Goal: Information Seeking & Learning: Learn about a topic

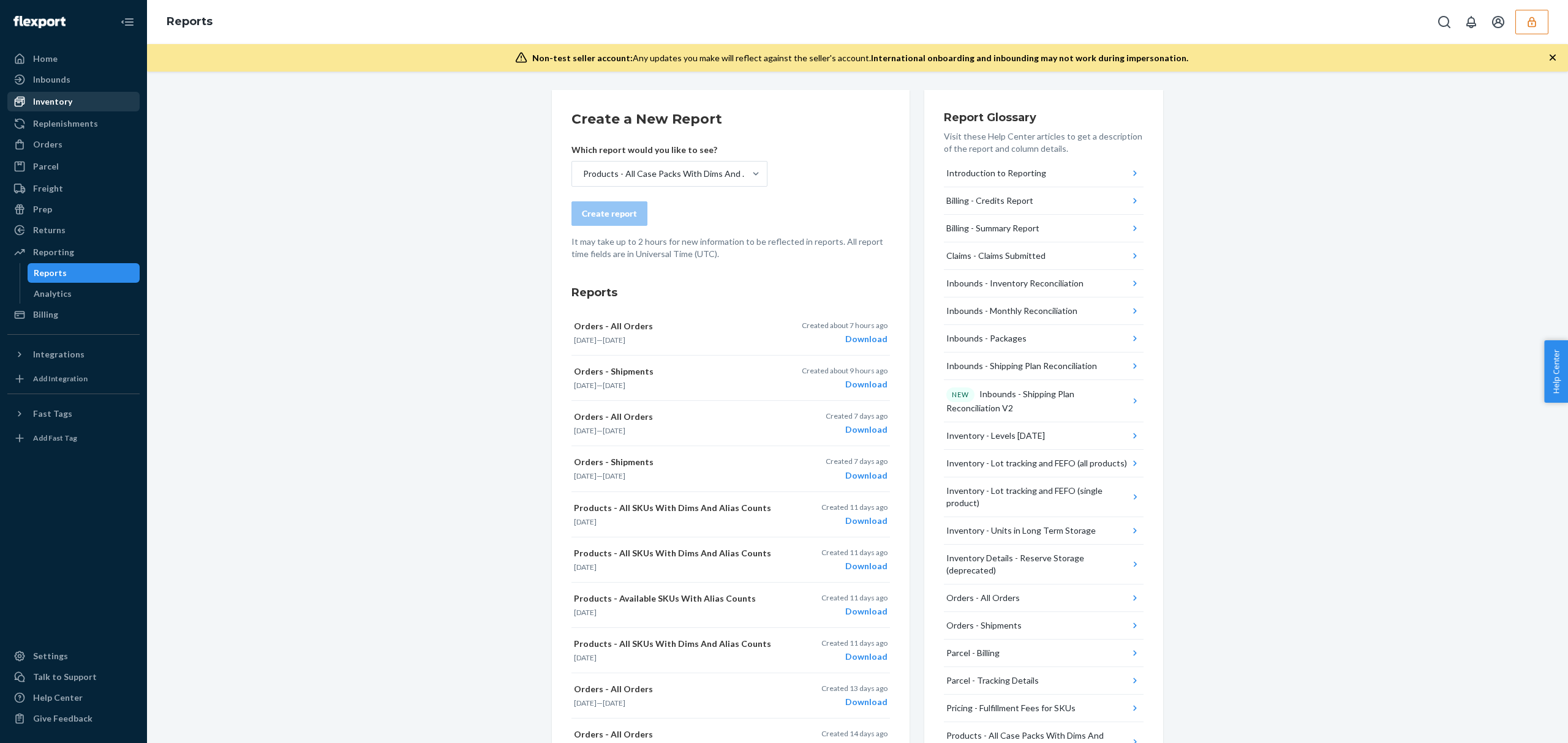
drag, startPoint x: 0, startPoint y: 0, endPoint x: 93, endPoint y: 96, distance: 133.7
click at [93, 96] on div "Inventory" at bounding box center [73, 101] width 130 height 17
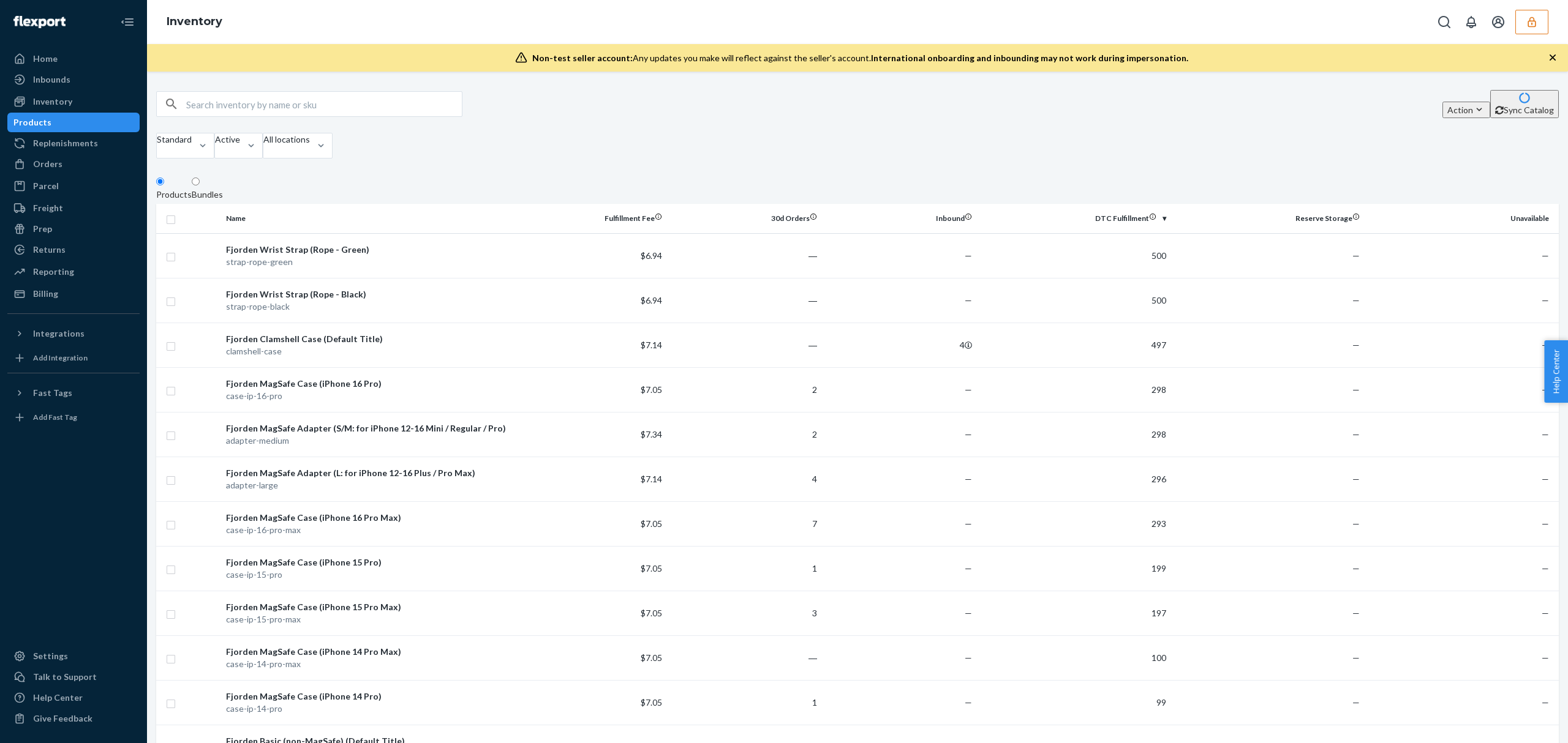
click at [1514, 23] on div at bounding box center [1490, 22] width 117 height 25
click at [1517, 23] on button "button" at bounding box center [1531, 22] width 33 height 25
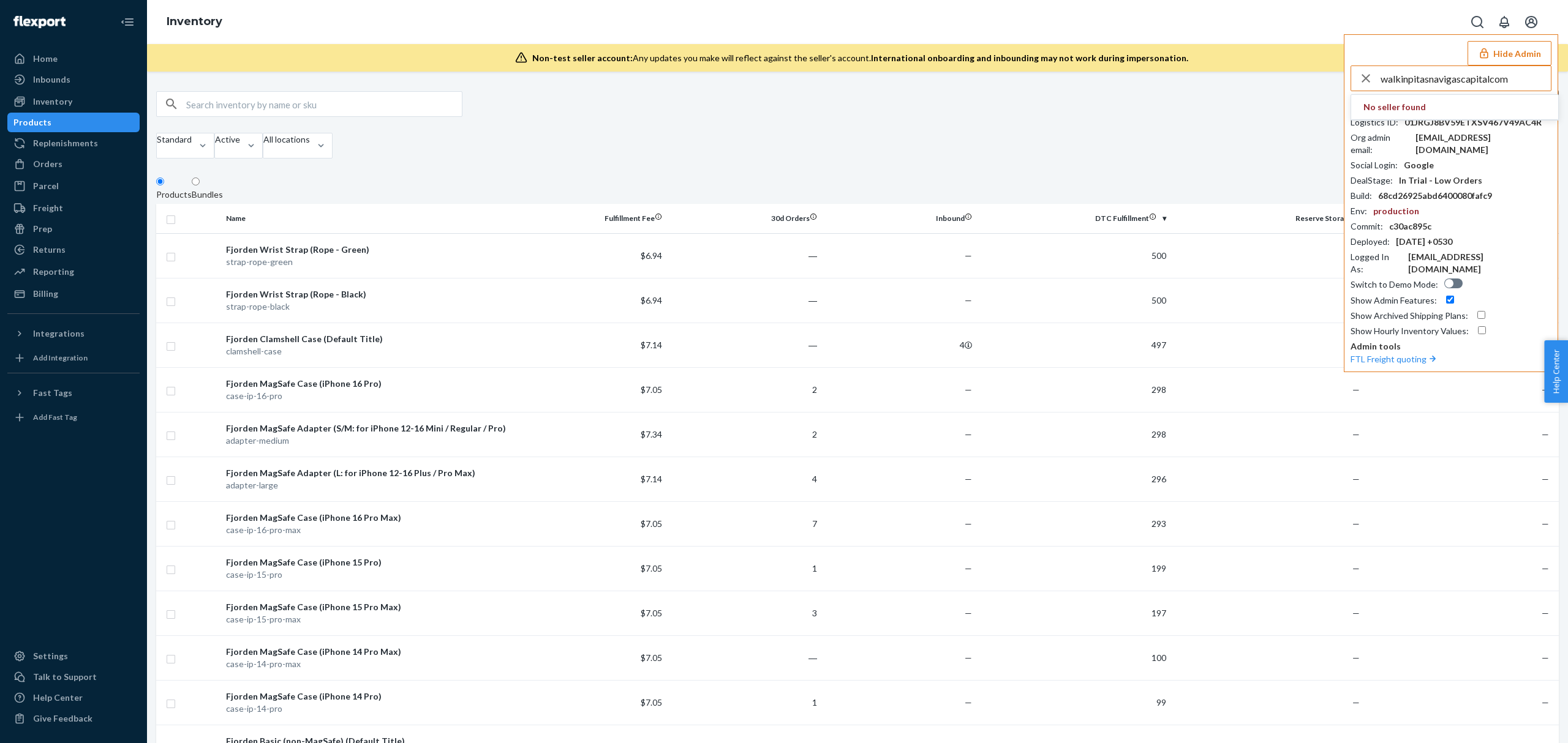
type input "walkinpitasnavigascapitalcom"
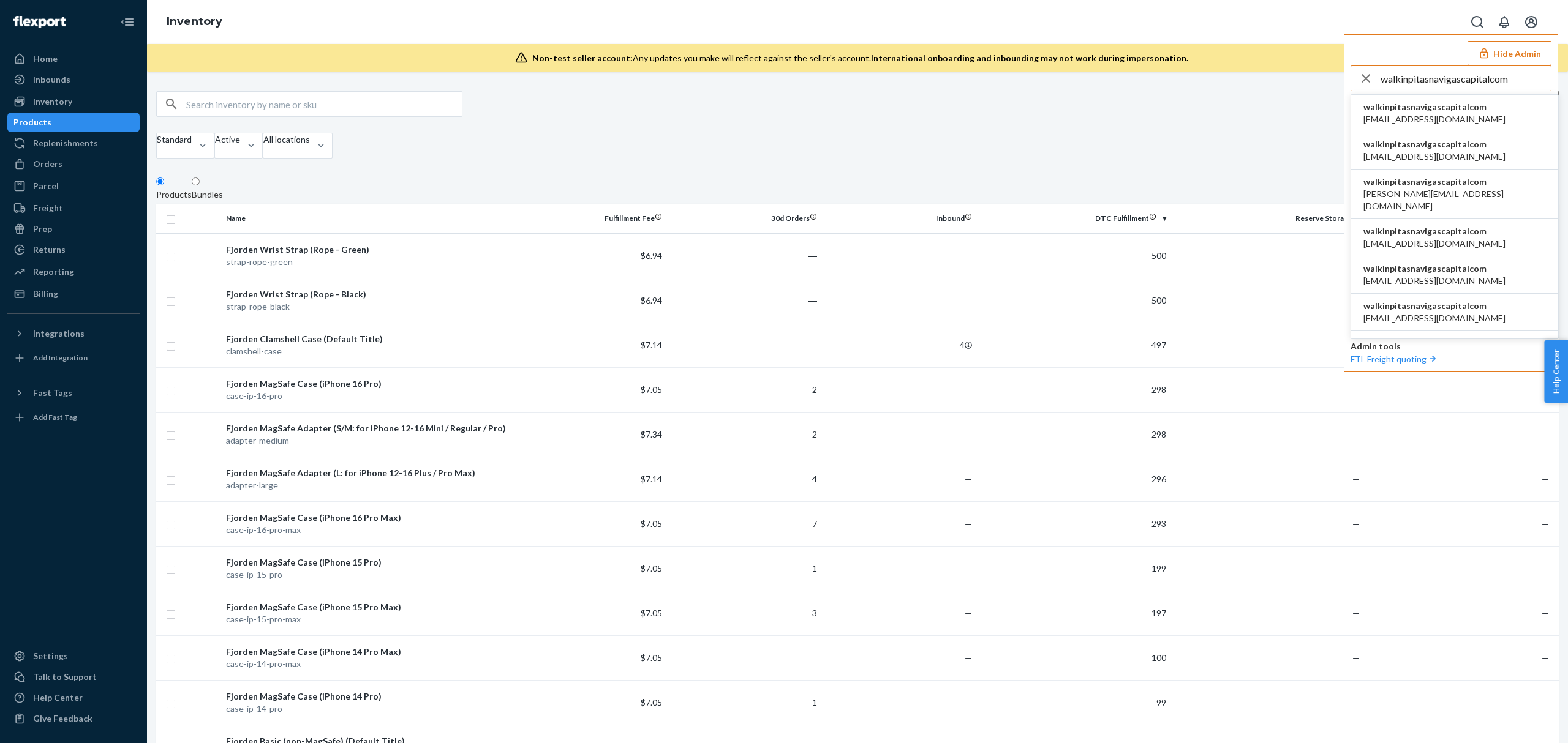
click at [1439, 118] on span "april@navigas.co" at bounding box center [1434, 119] width 142 height 12
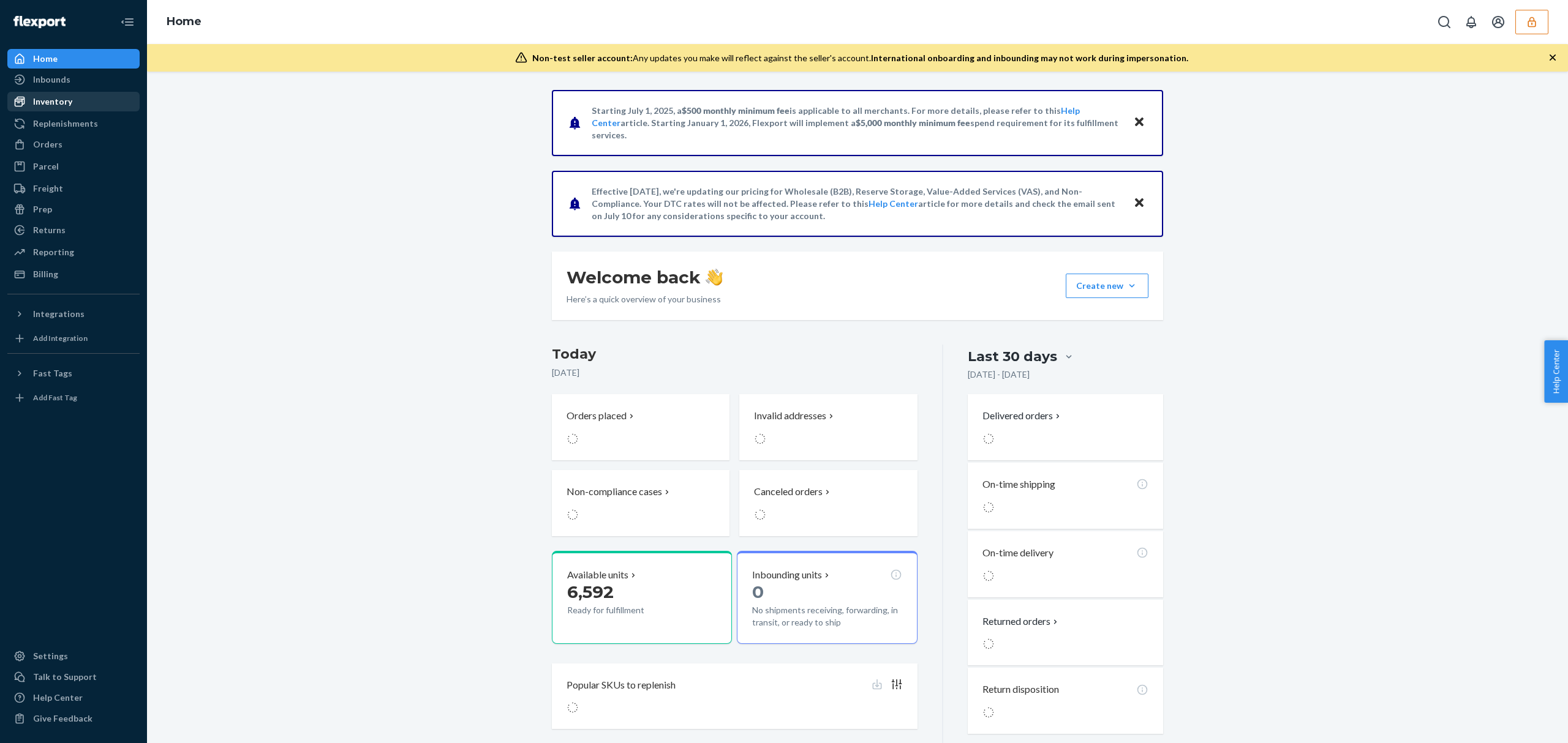
click at [94, 104] on div "Inventory" at bounding box center [73, 101] width 130 height 17
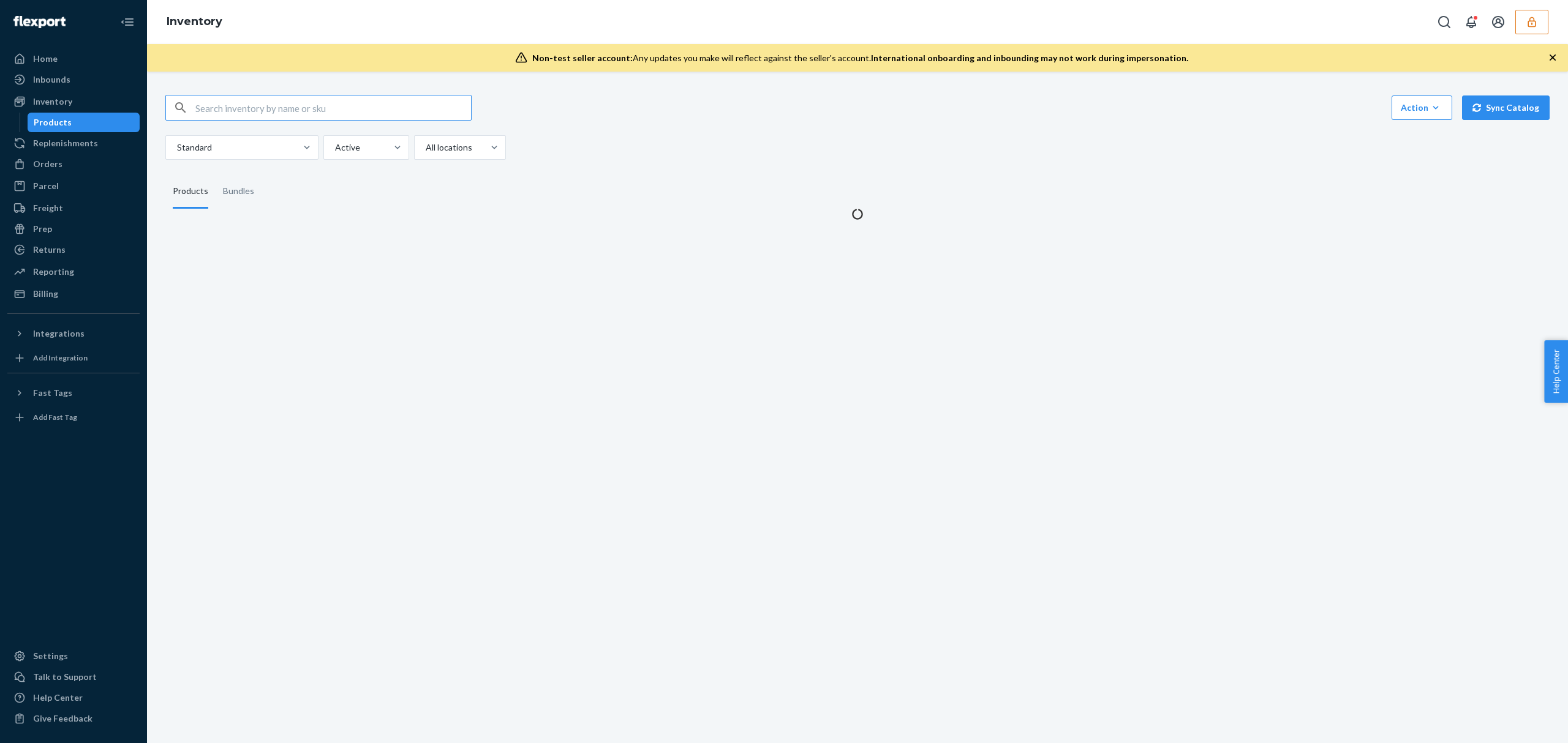
click at [304, 113] on input "text" at bounding box center [333, 108] width 275 height 25
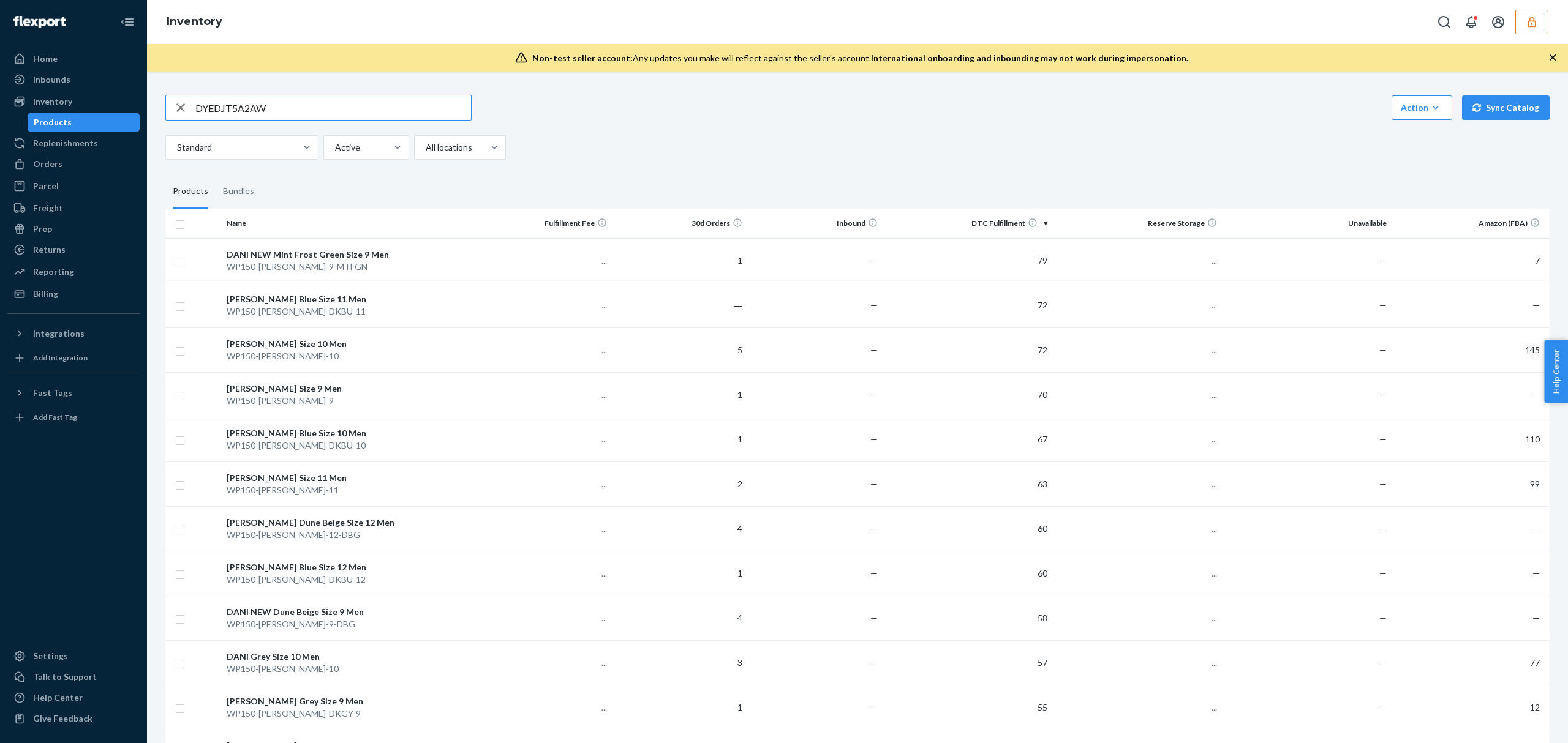
type input "DYEDJT5A2AW"
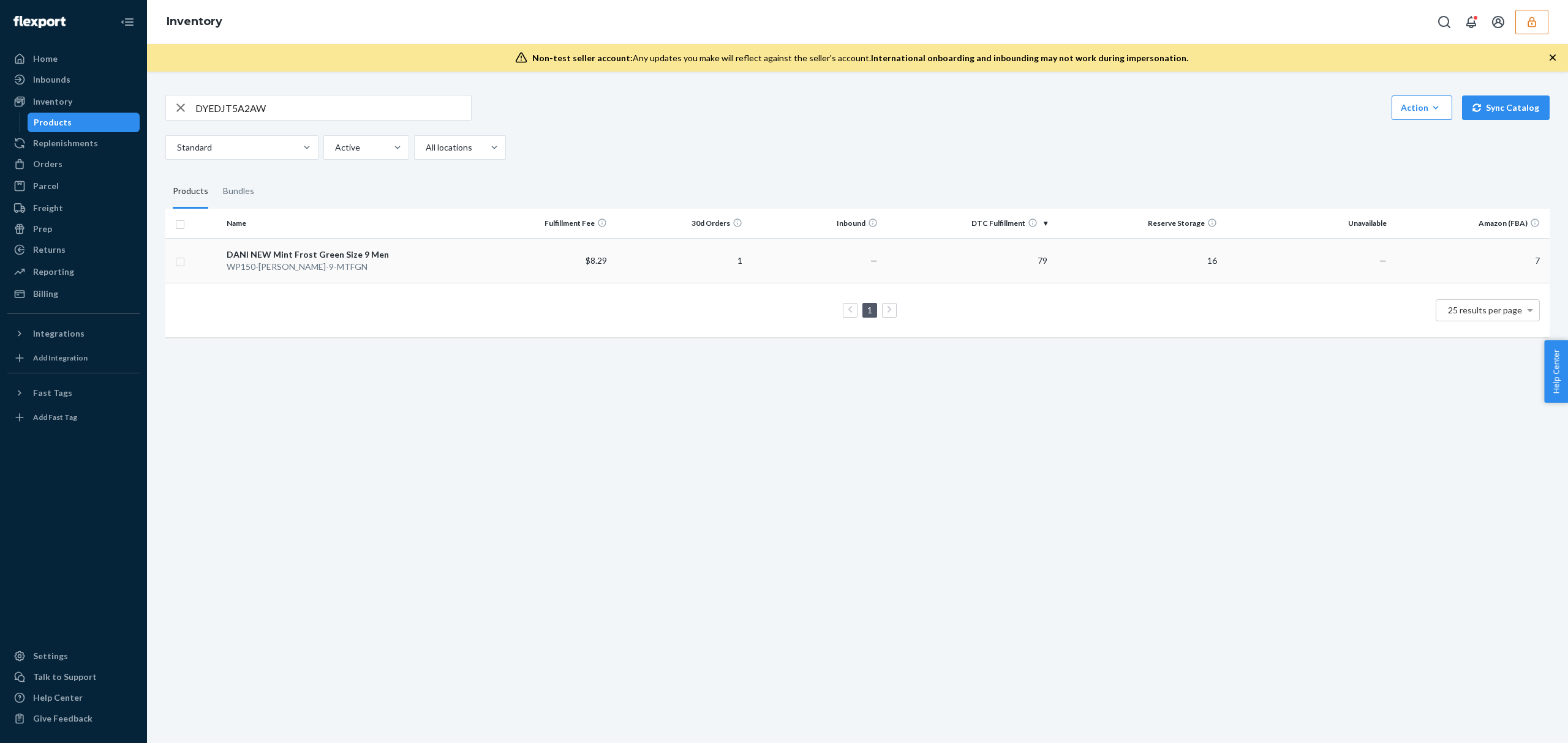
click at [396, 260] on div "DANI NEW Mint Frost Green Size 9 Men" at bounding box center [349, 255] width 245 height 12
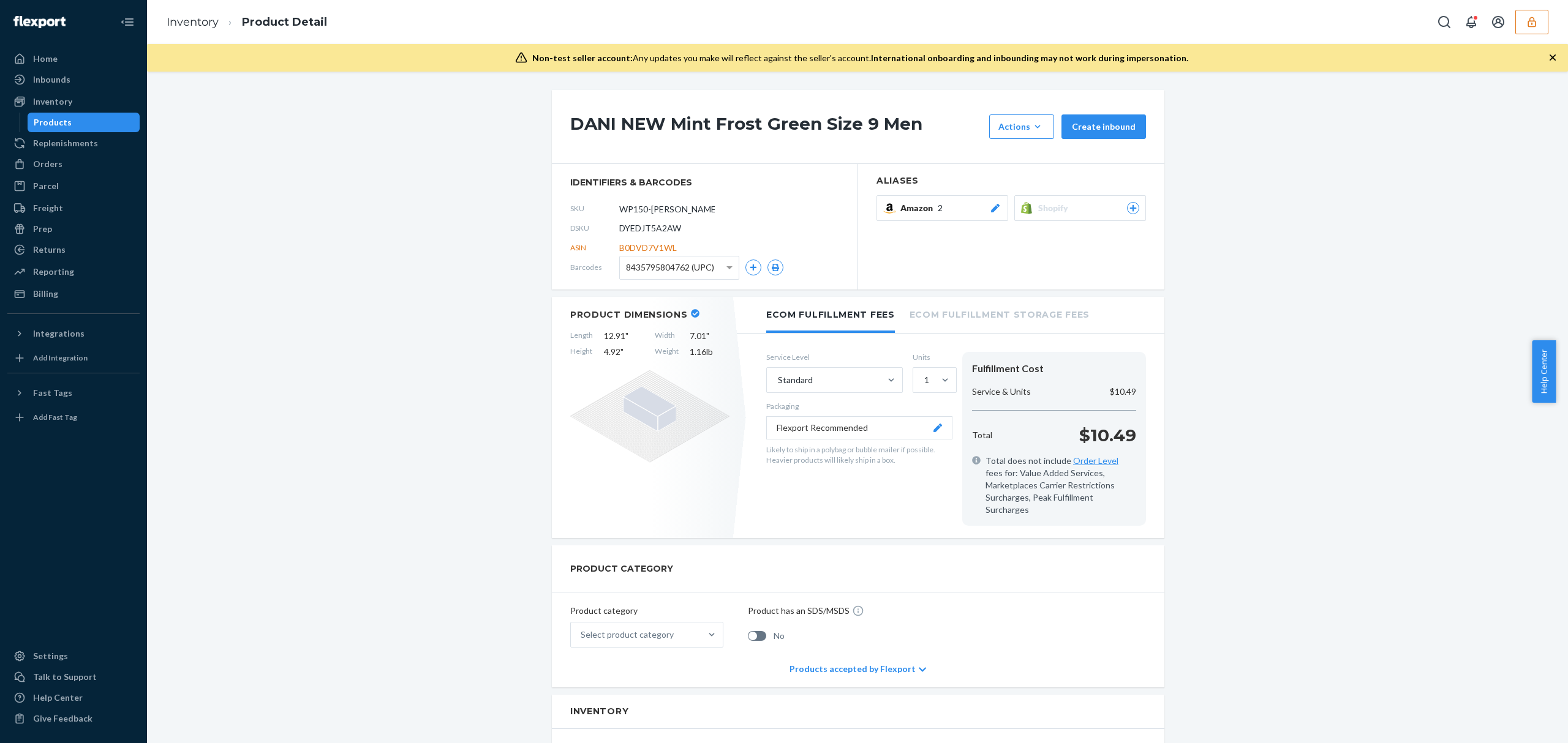
click at [652, 126] on h1 "DANI NEW Mint Frost Green Size 9 Men" at bounding box center [777, 127] width 413 height 25
click at [1527, 25] on icon "button" at bounding box center [1532, 22] width 12 height 12
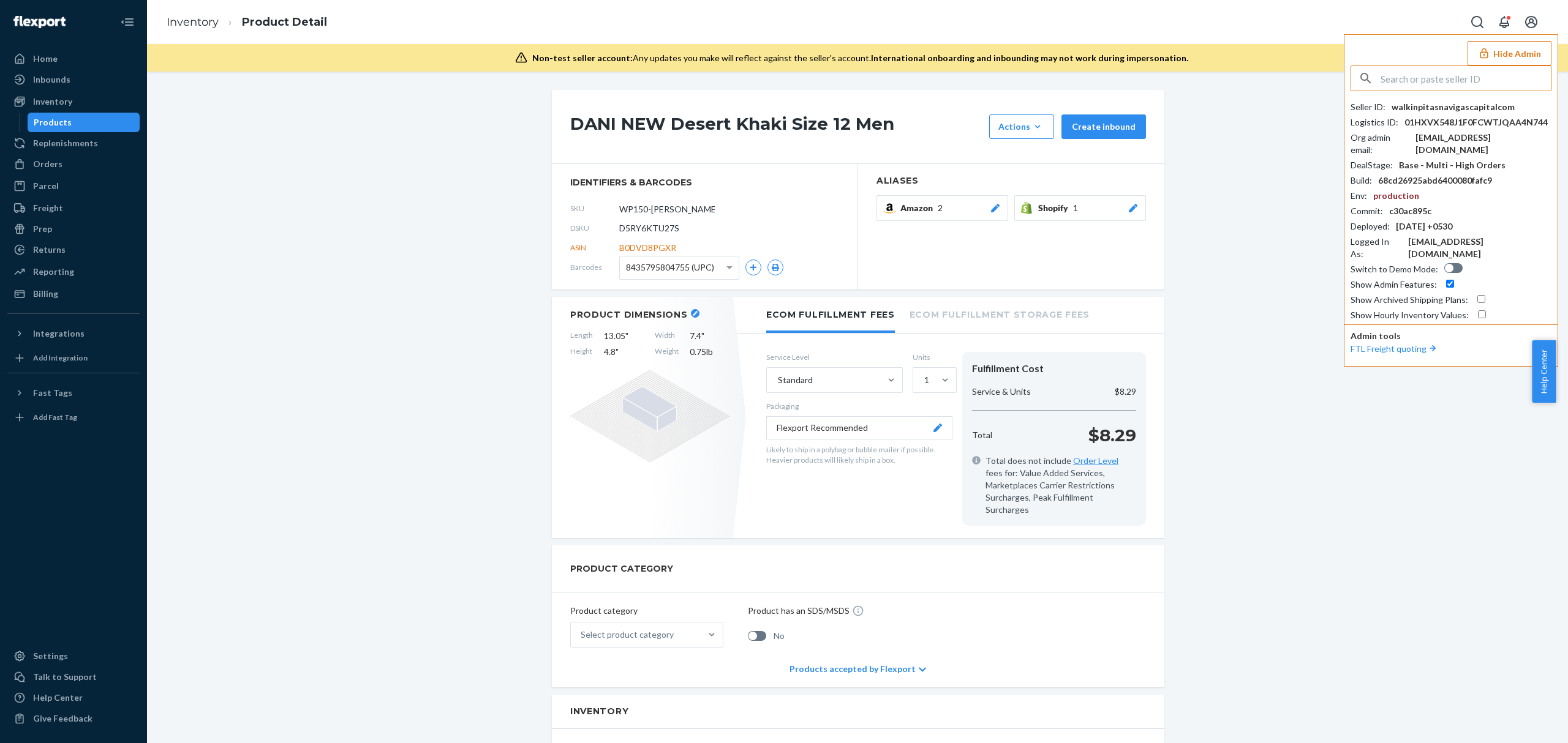
click at [1414, 137] on div "Org admin email : franciscorojo@rojocortes.com" at bounding box center [1451, 144] width 201 height 25
click at [1480, 137] on div "franciscorojo@rojocortes.com" at bounding box center [1483, 144] width 136 height 25
copy div "franciscorojo@rojocortes.com"
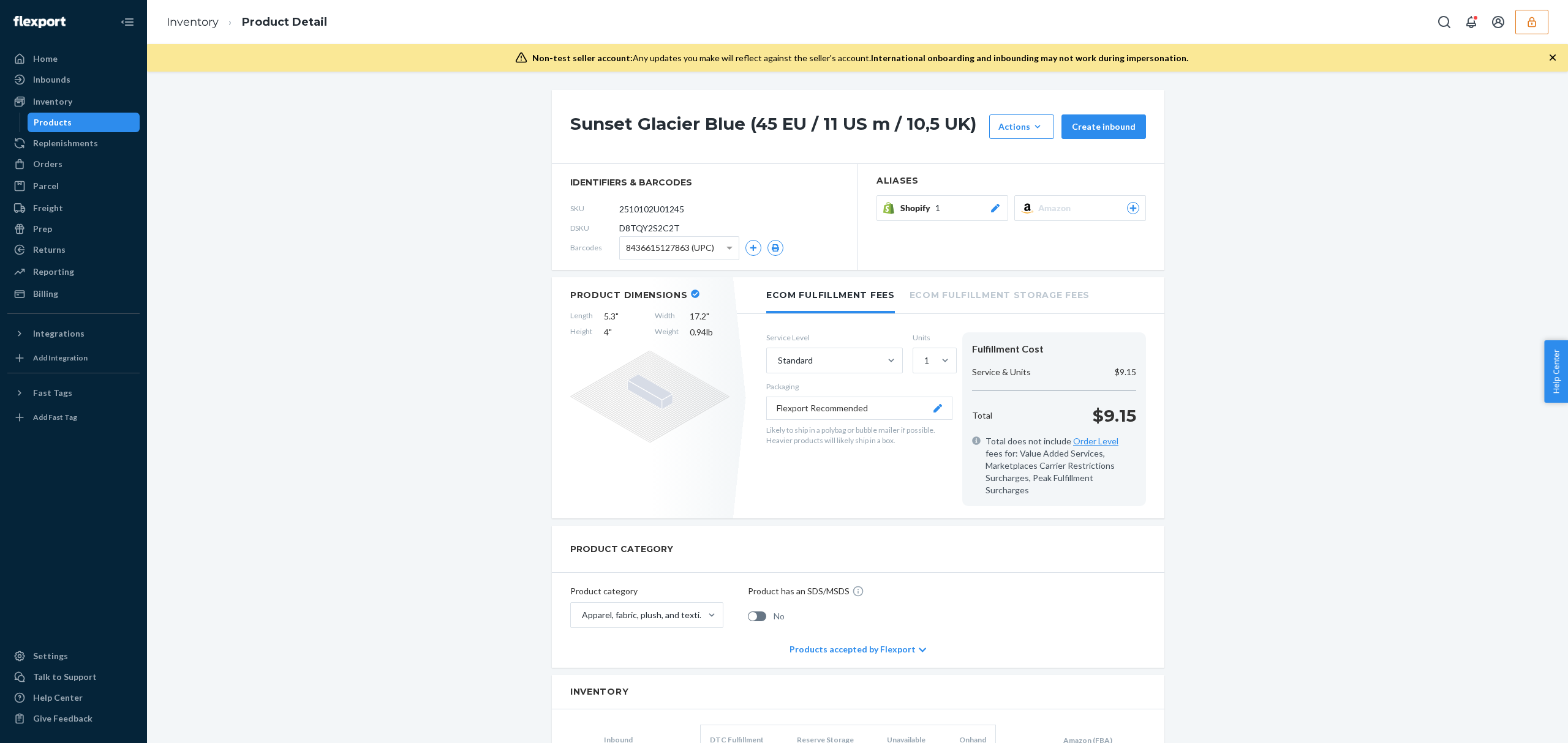
click at [1114, 408] on p "$9.15" at bounding box center [1114, 416] width 43 height 25
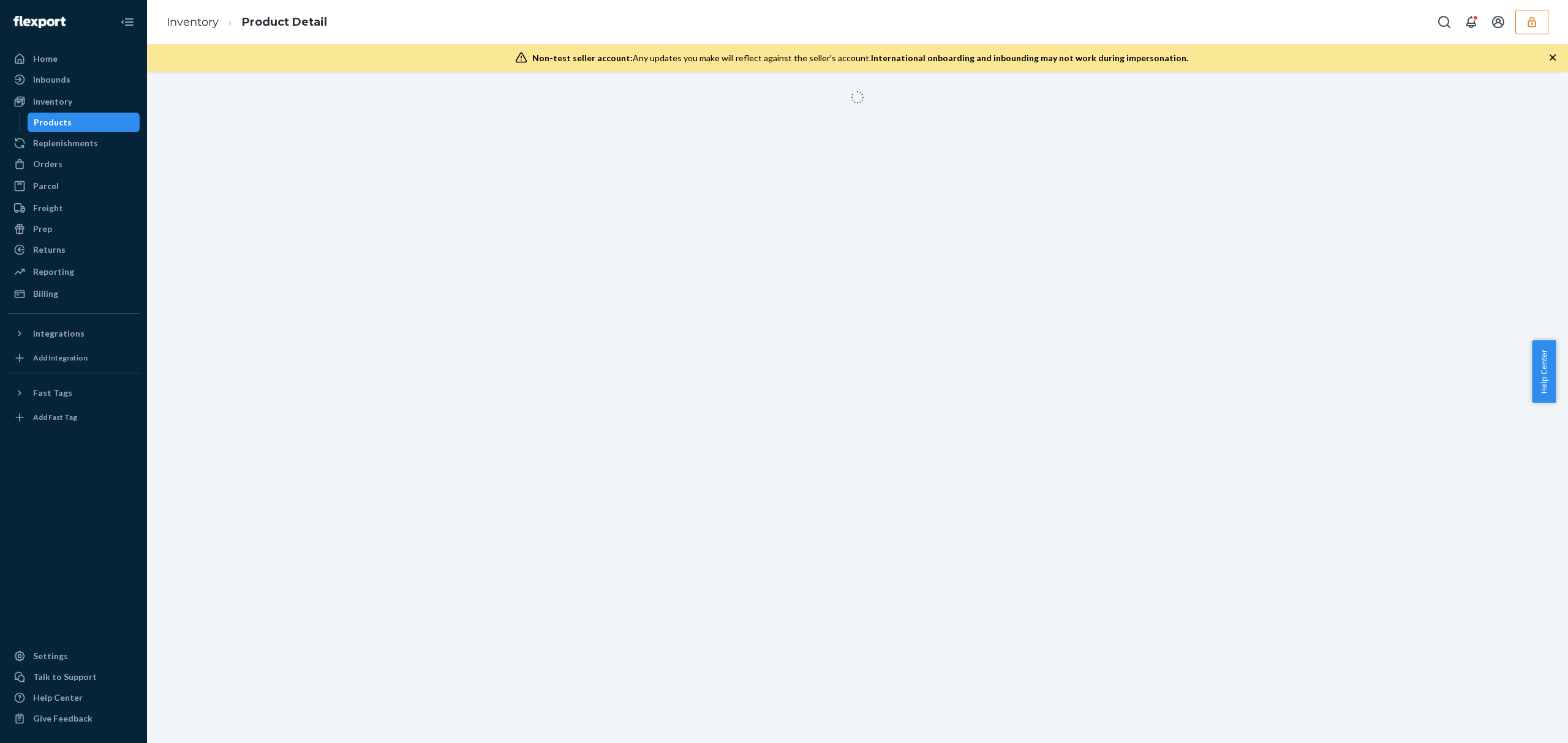
click at [1530, 13] on button "button" at bounding box center [1531, 22] width 33 height 25
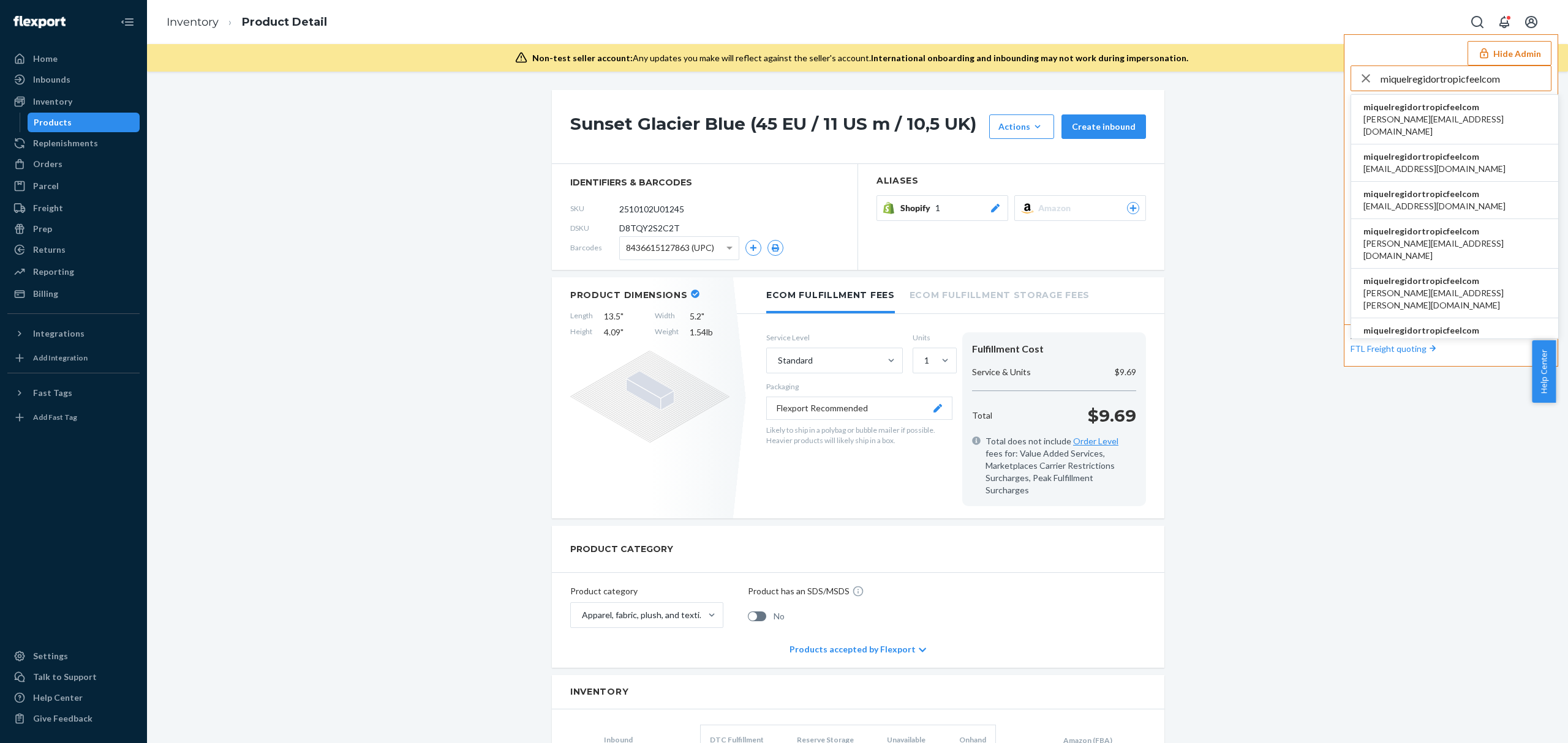
type input "miquelregidortropicfeelcom"
click at [1466, 108] on span "miquelregidortropicfeelcom" at bounding box center [1454, 107] width 183 height 12
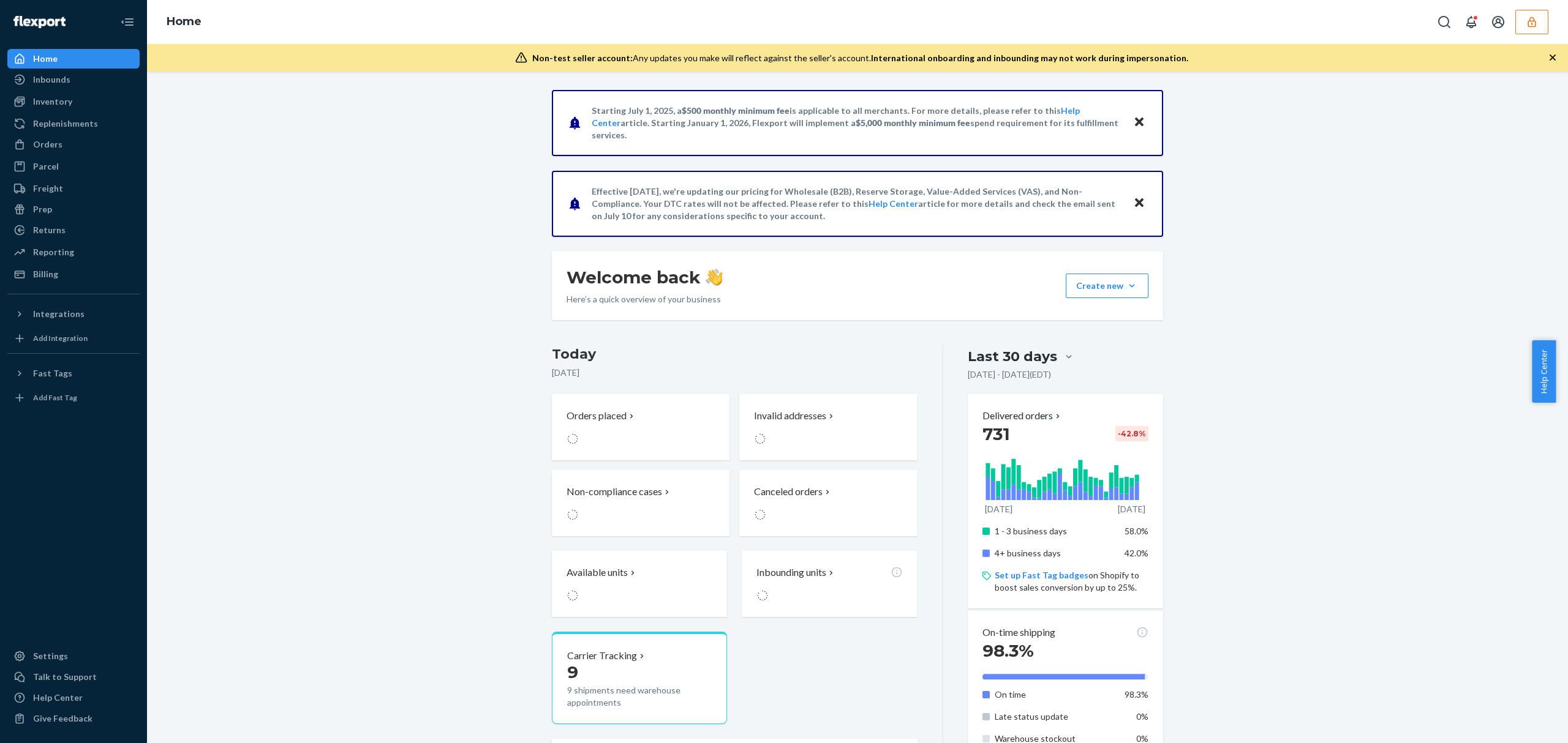
click at [1536, 13] on button "button" at bounding box center [1531, 22] width 33 height 25
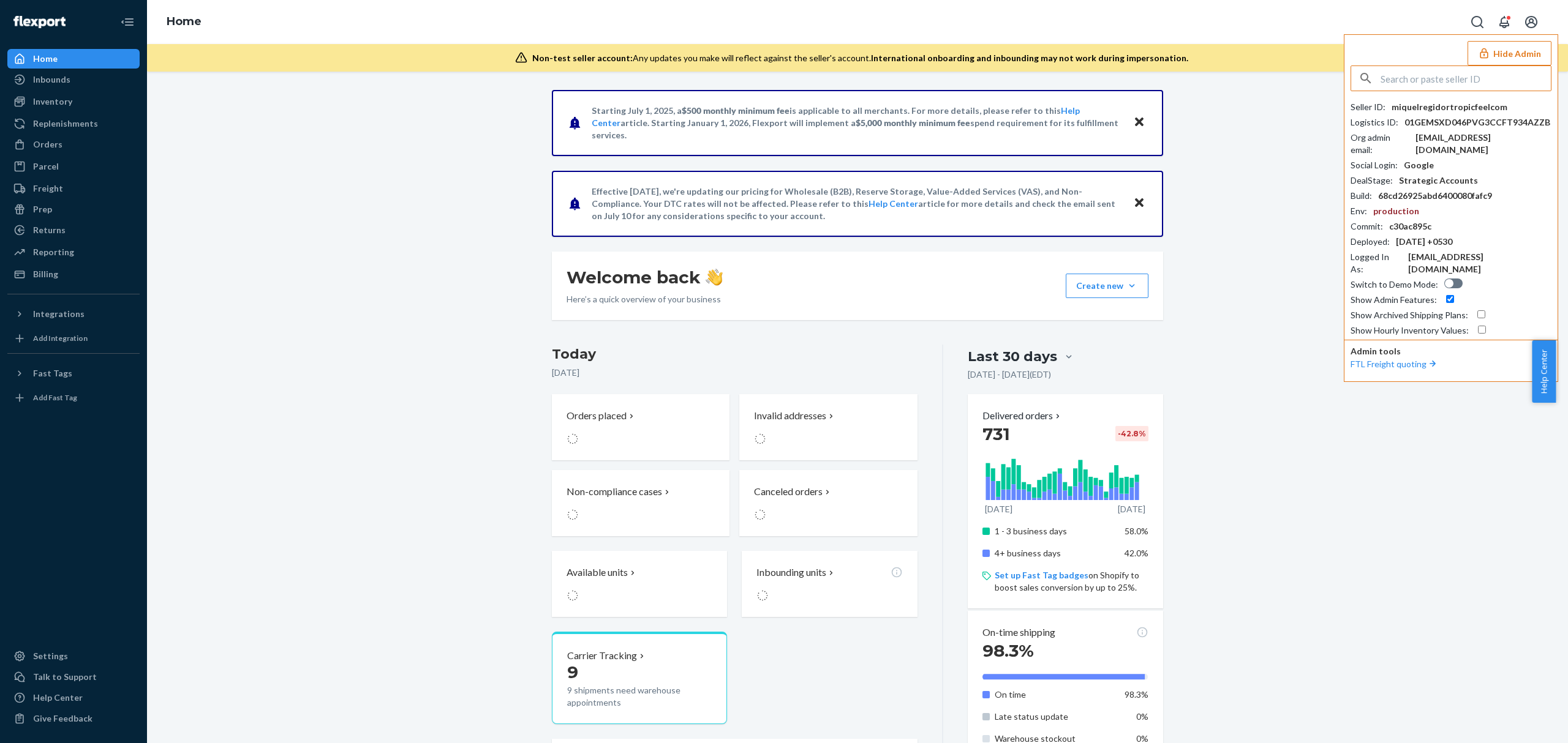
click at [1467, 126] on div "01GEMSXD046PVG3CCFT934AZZB" at bounding box center [1477, 123] width 146 height 12
click at [1467, 135] on div "alex@digitalgenius.com" at bounding box center [1483, 144] width 136 height 25
click at [1468, 73] on input "text" at bounding box center [1466, 79] width 170 height 25
paste input "stephenbenson94gmailcom"
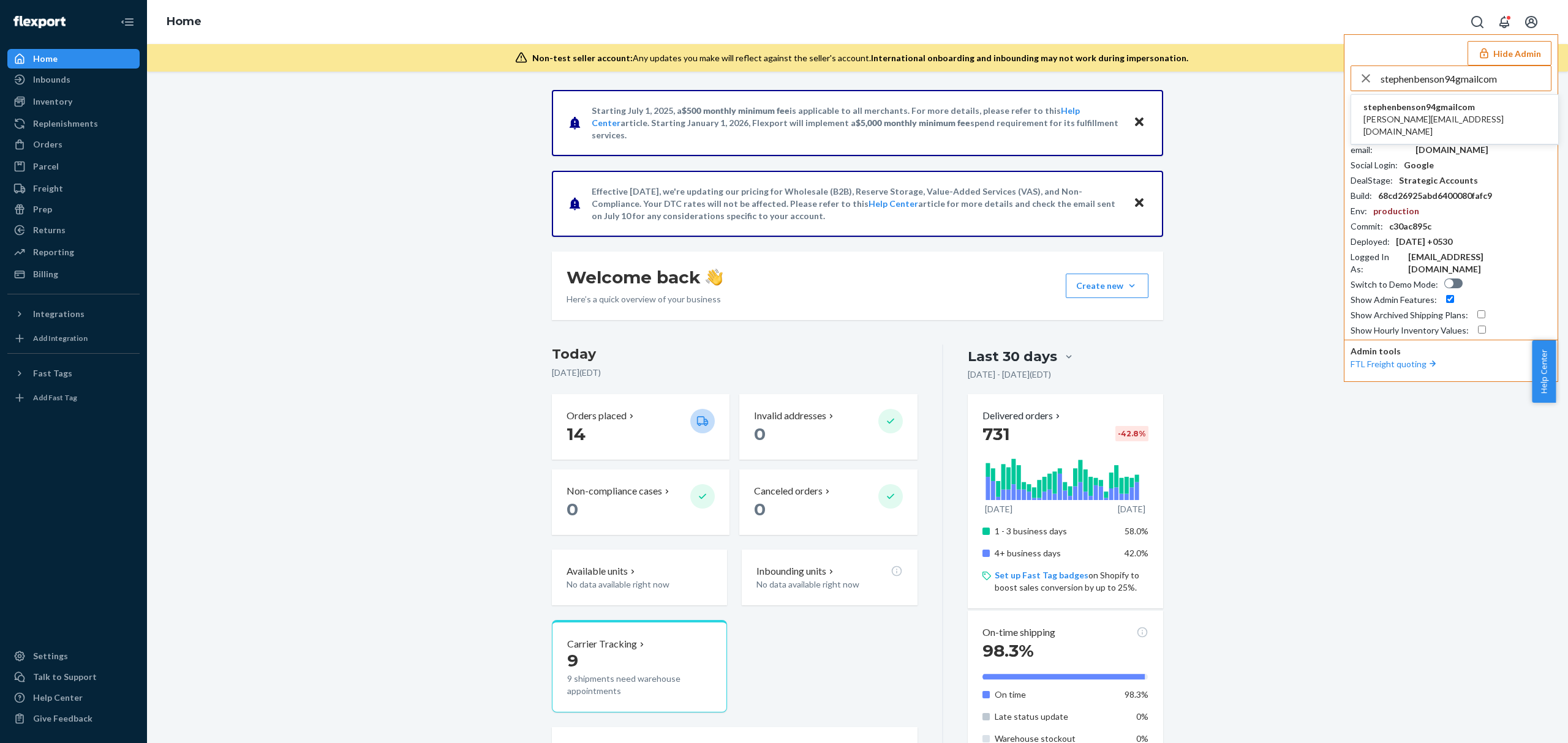
click at [1436, 79] on input "stephenbenson94gmailcom" at bounding box center [1466, 79] width 170 height 25
paste input "D2DCUSS88Y5"
type input "D2DCUSS88Y5"
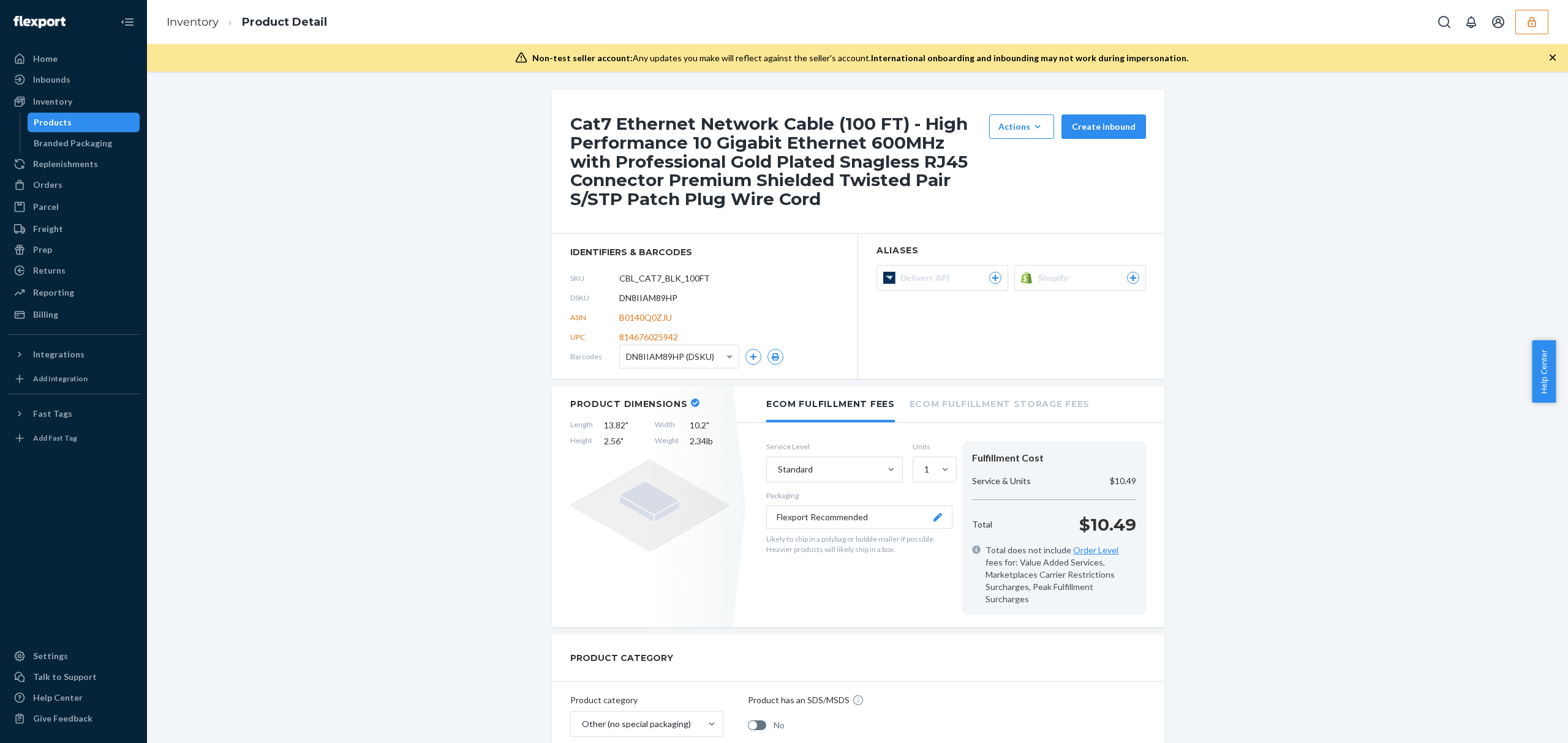
click at [1103, 518] on p "$10.49" at bounding box center [1107, 525] width 57 height 25
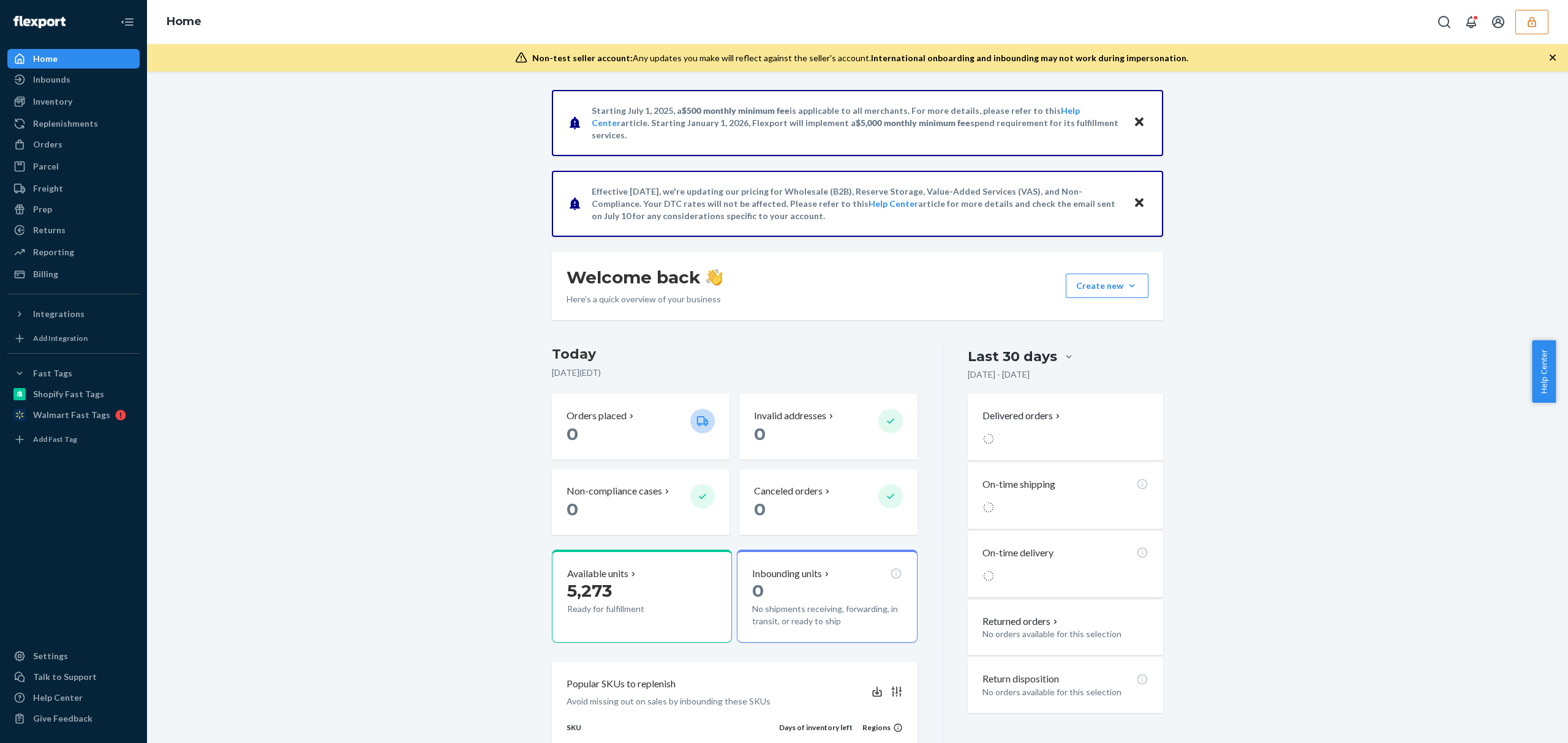
click at [1519, 15] on button "button" at bounding box center [1531, 22] width 33 height 25
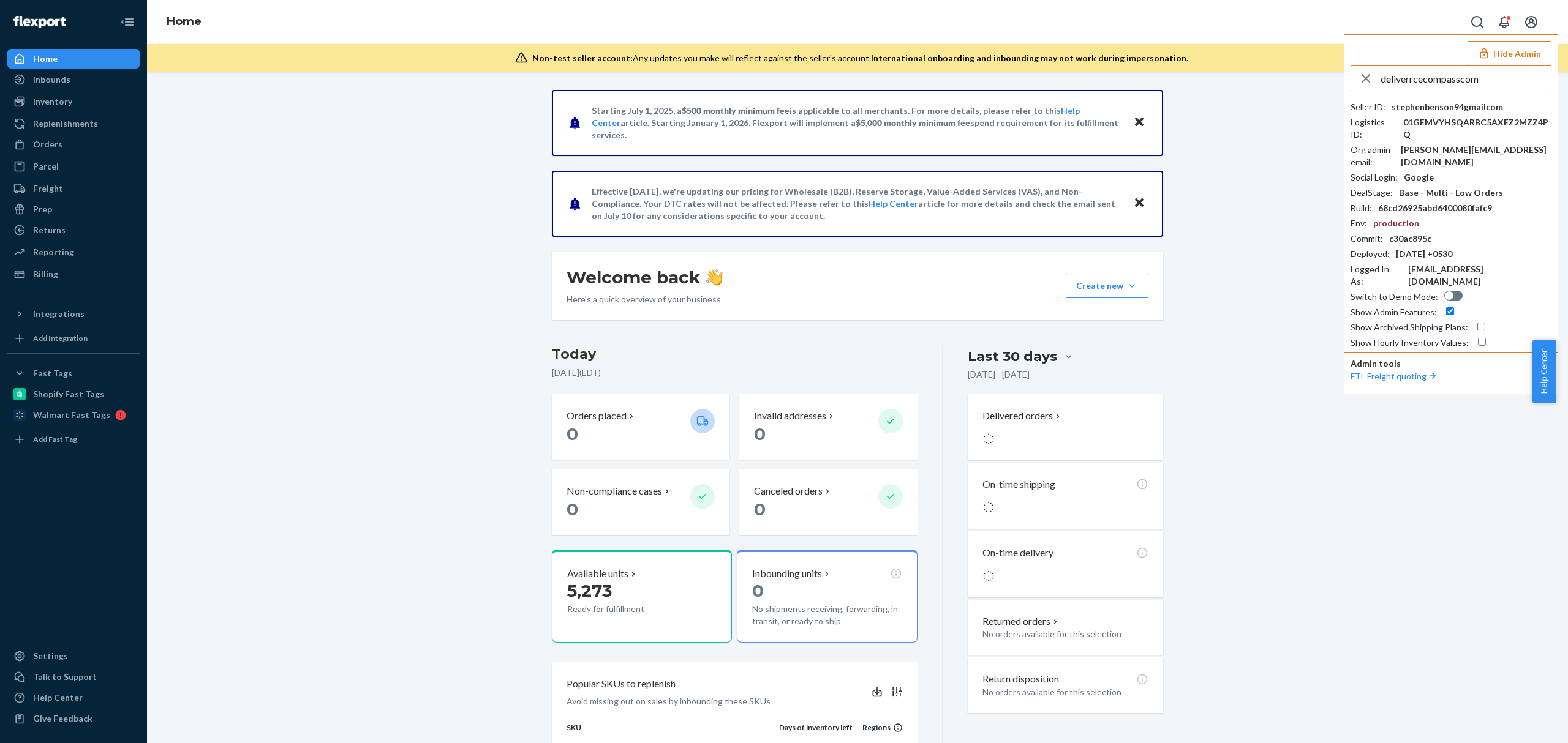
type input "deliverrcecompasscom"
click at [1484, 106] on li "deliverrcecompasscom [EMAIL_ADDRESS][DOMAIN_NAME]" at bounding box center [1454, 114] width 207 height 37
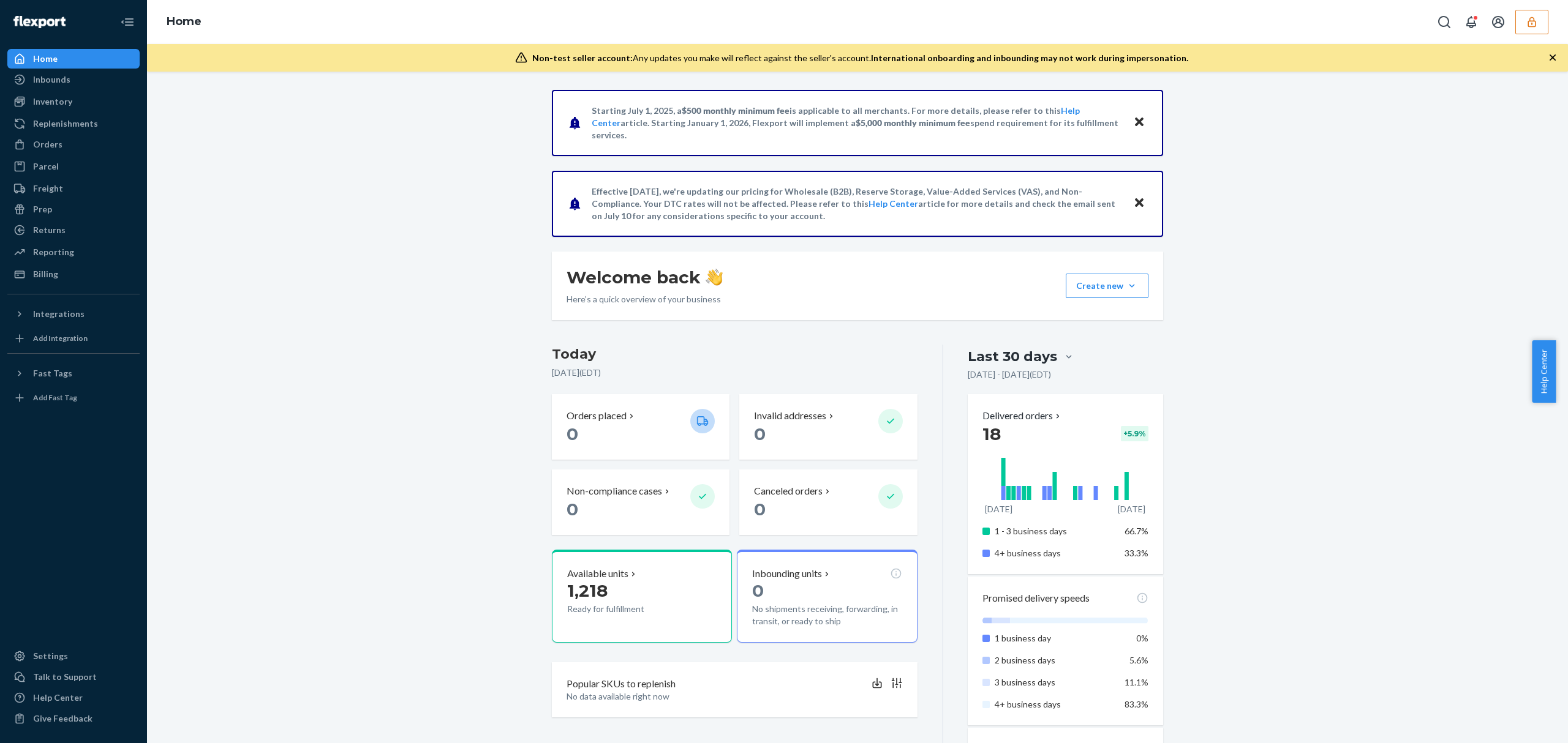
click at [1551, 30] on div "Home" at bounding box center [856, 22] width 1421 height 44
click at [1534, 25] on icon "button" at bounding box center [1532, 22] width 12 height 12
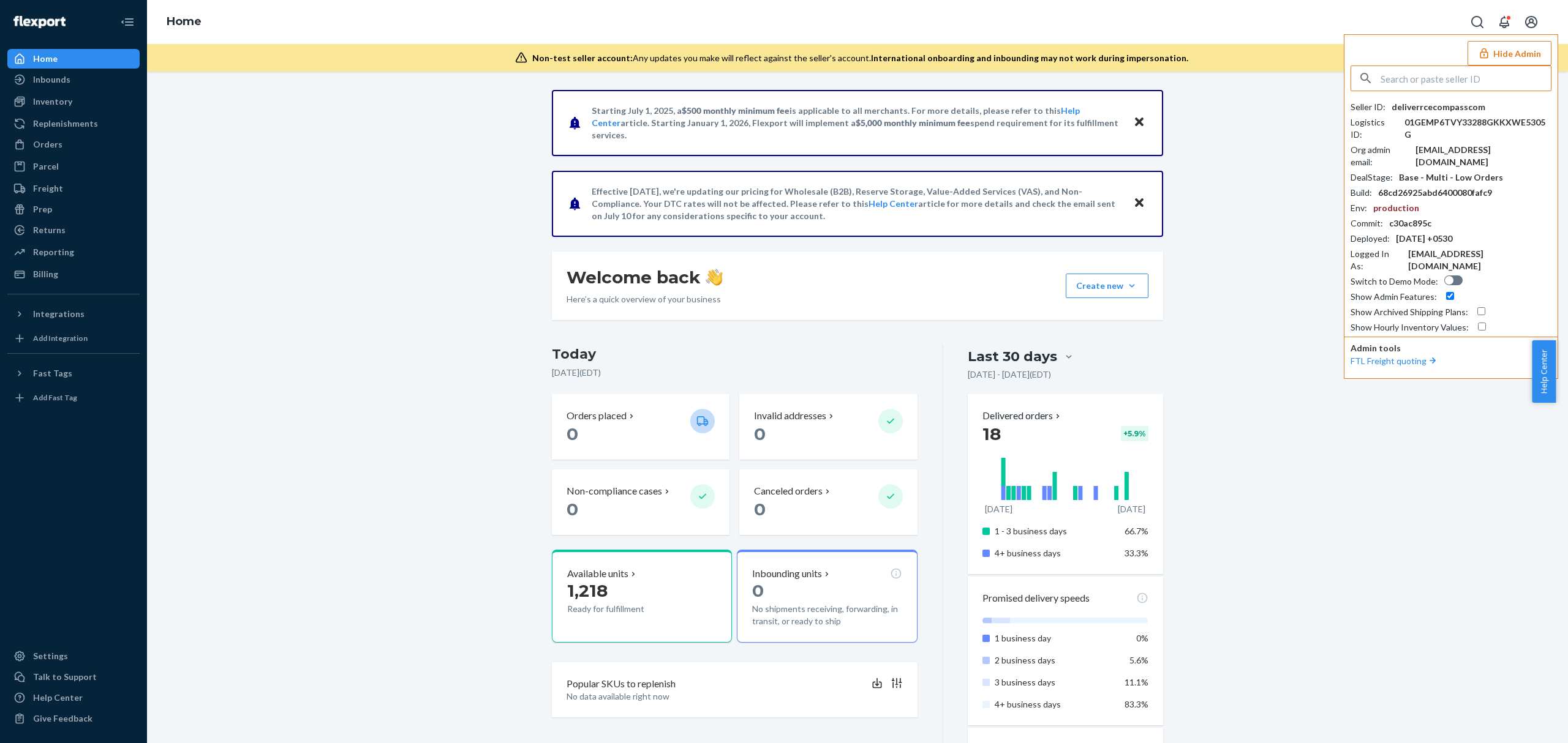
click at [1466, 111] on div "deliverrcecompasscom" at bounding box center [1438, 107] width 94 height 12
click at [1473, 131] on div "Seller ID : deliverrcecompasscom Logistics ID : 01GEMP6TVY33288GKKXWE5305G Org …" at bounding box center [1451, 217] width 201 height 233
click at [1473, 144] on div "deliverr@cecompass.com" at bounding box center [1483, 156] width 136 height 25
copy div "deliverr@cecompass.com"
click at [1436, 71] on input "text" at bounding box center [1466, 79] width 170 height 25
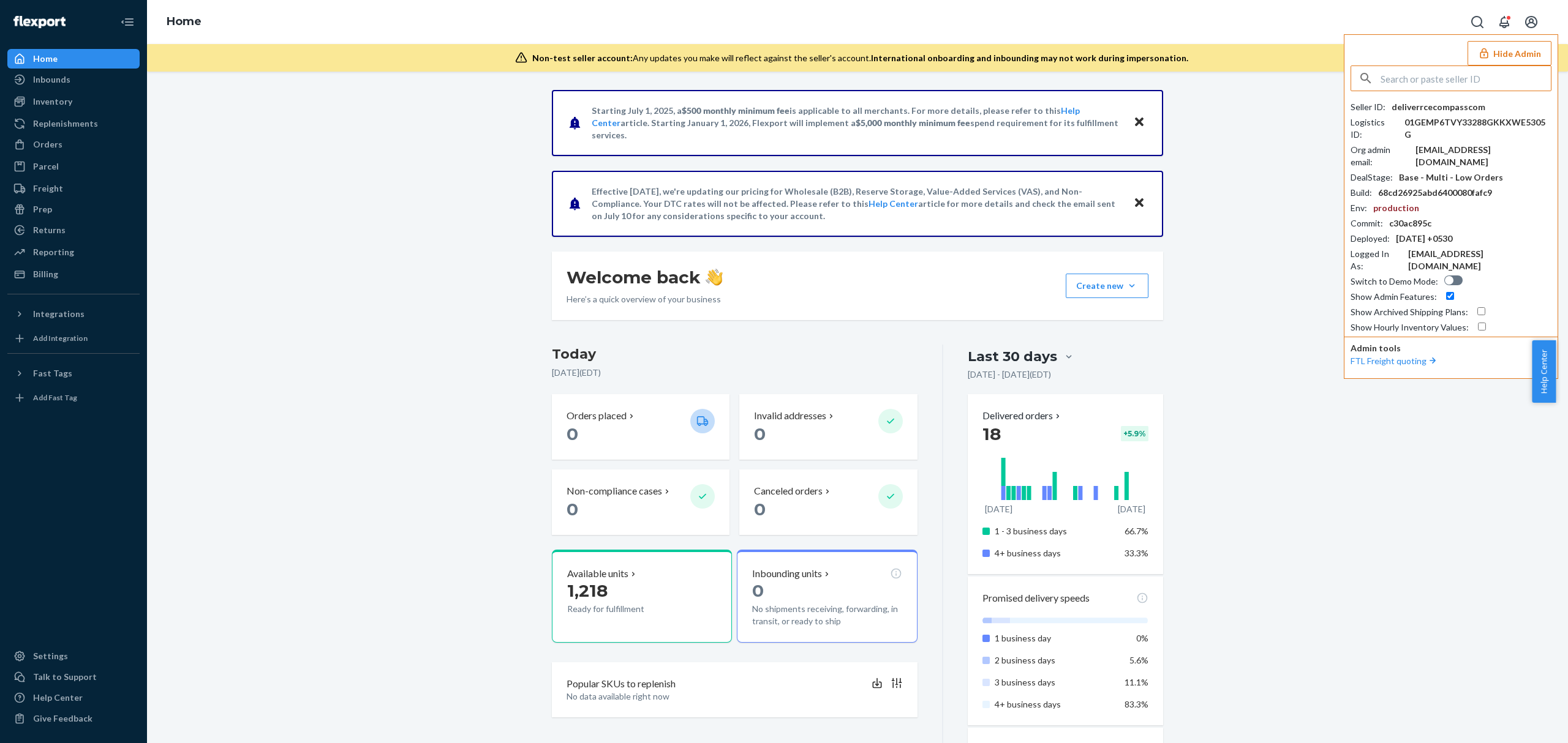
paste input "hellobarebabecom"
type input "hellobarebabecom"
click at [1441, 125] on span "hello@bare-babe.com" at bounding box center [1434, 119] width 142 height 12
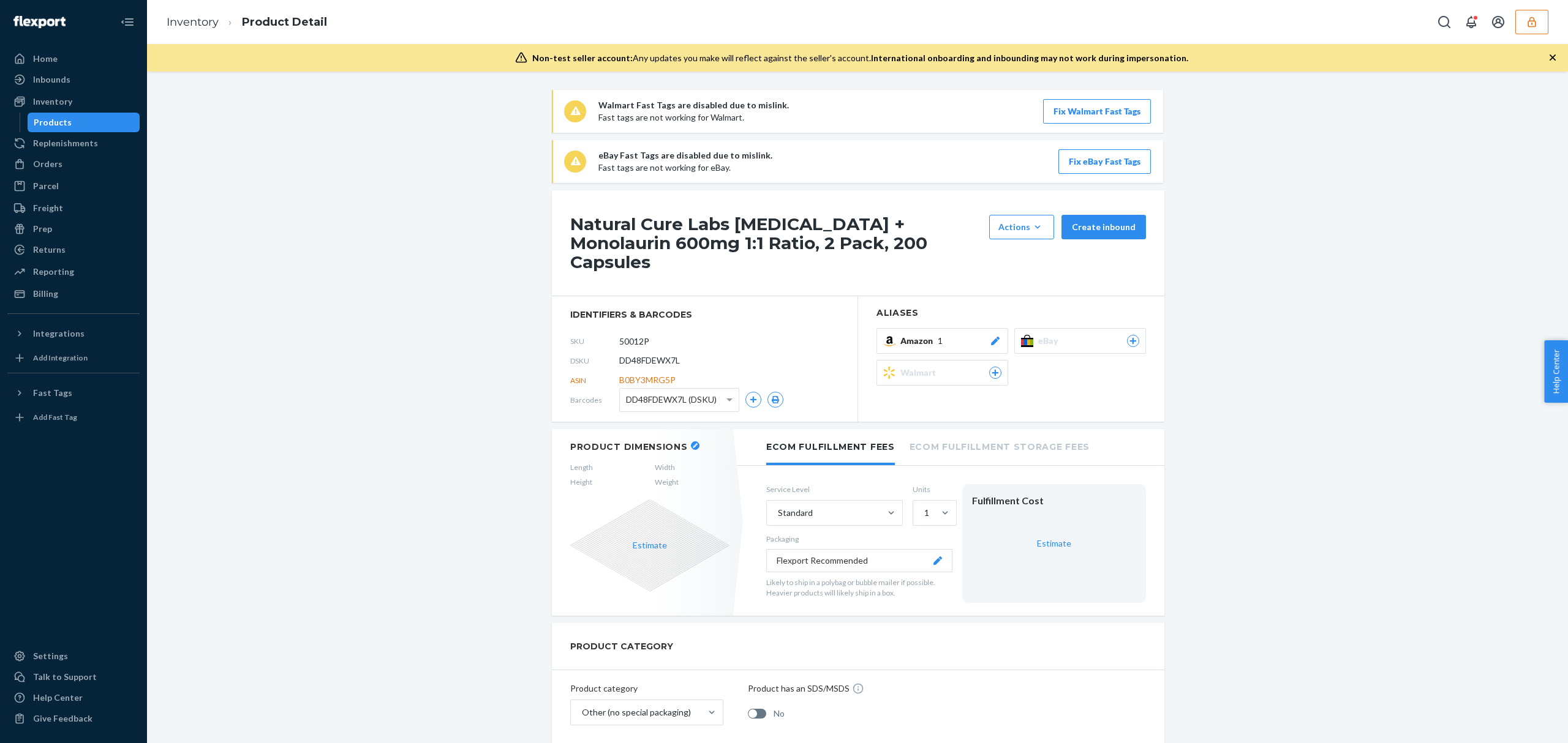
scroll to position [67, 0]
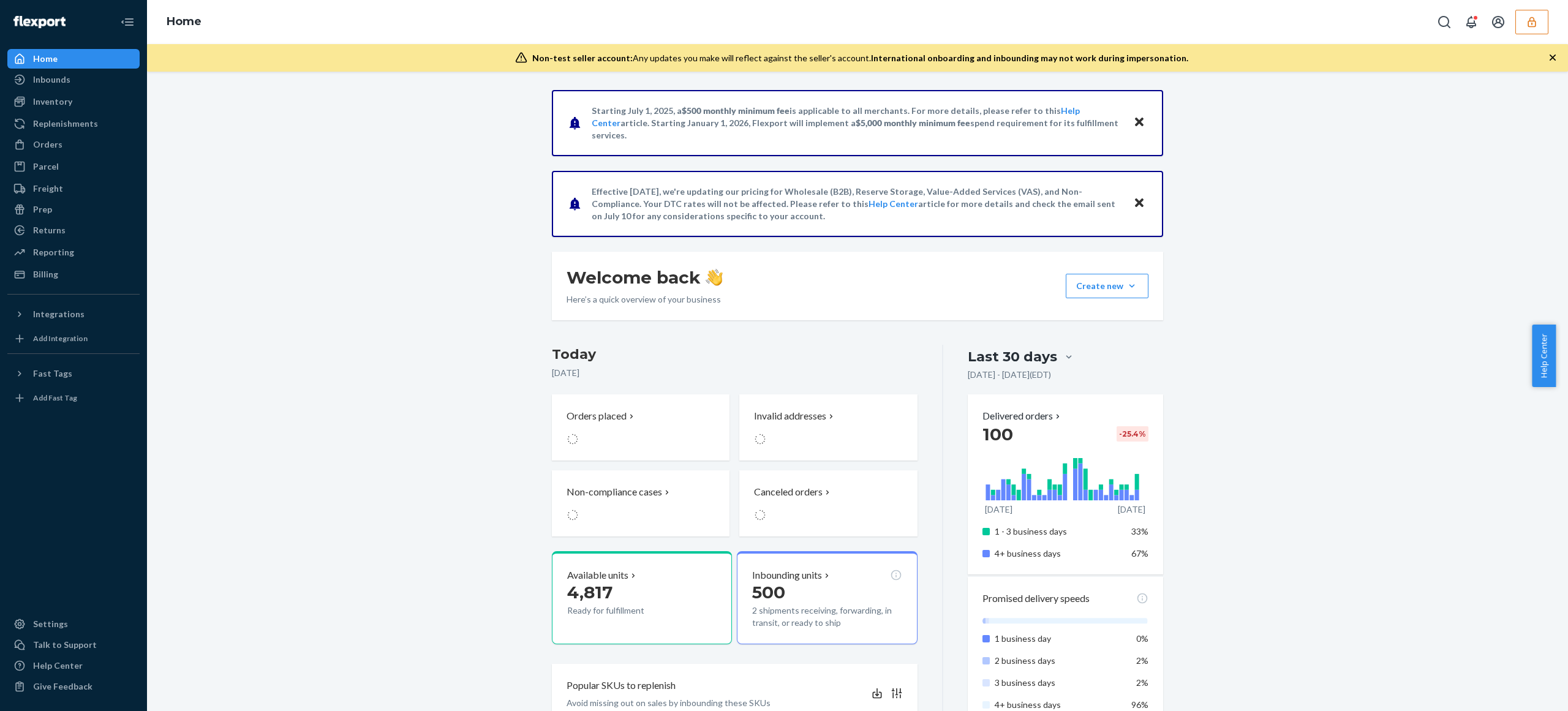
click at [1542, 26] on button "button" at bounding box center [1531, 22] width 33 height 25
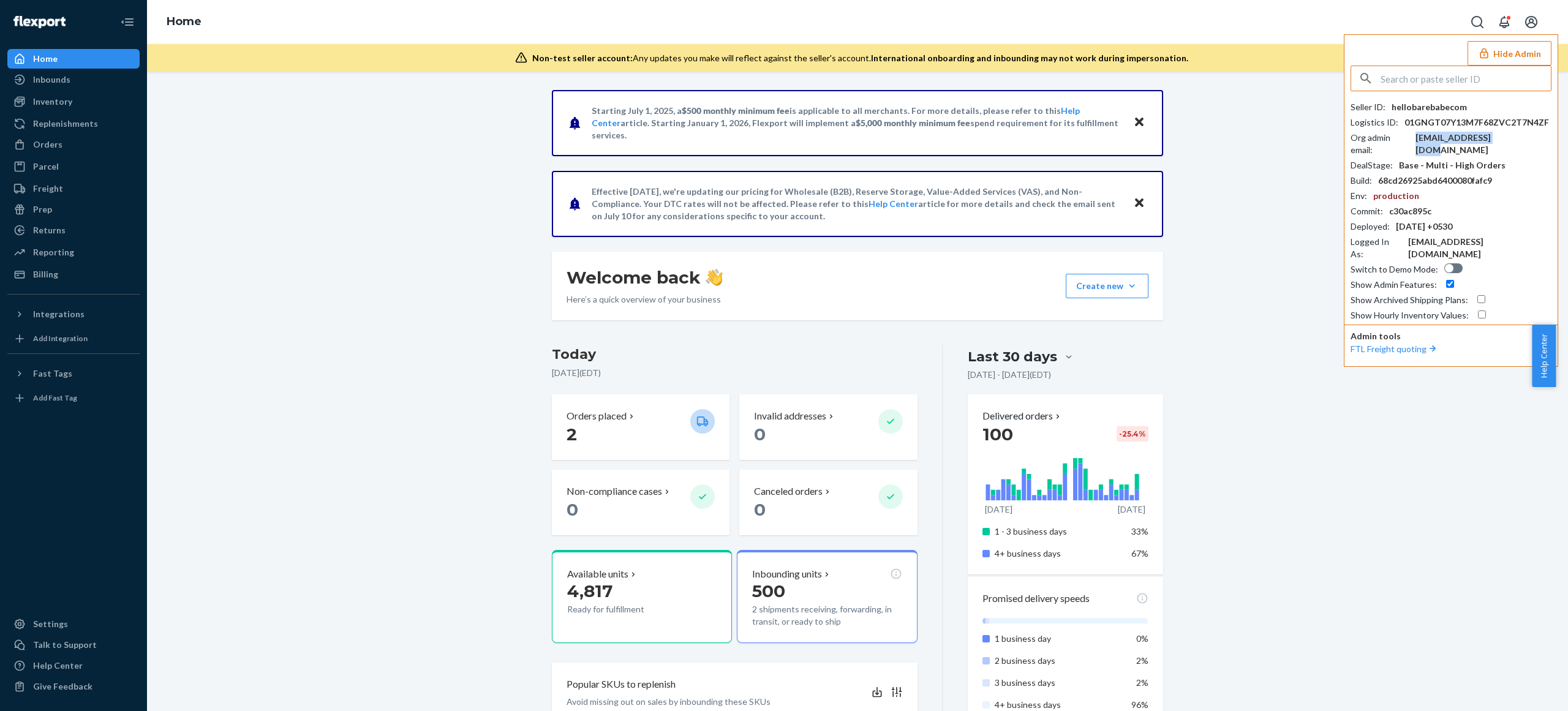
click at [1449, 132] on div "[EMAIL_ADDRESS][DOMAIN_NAME]" at bounding box center [1483, 144] width 136 height 25
